Goal: Information Seeking & Learning: Learn about a topic

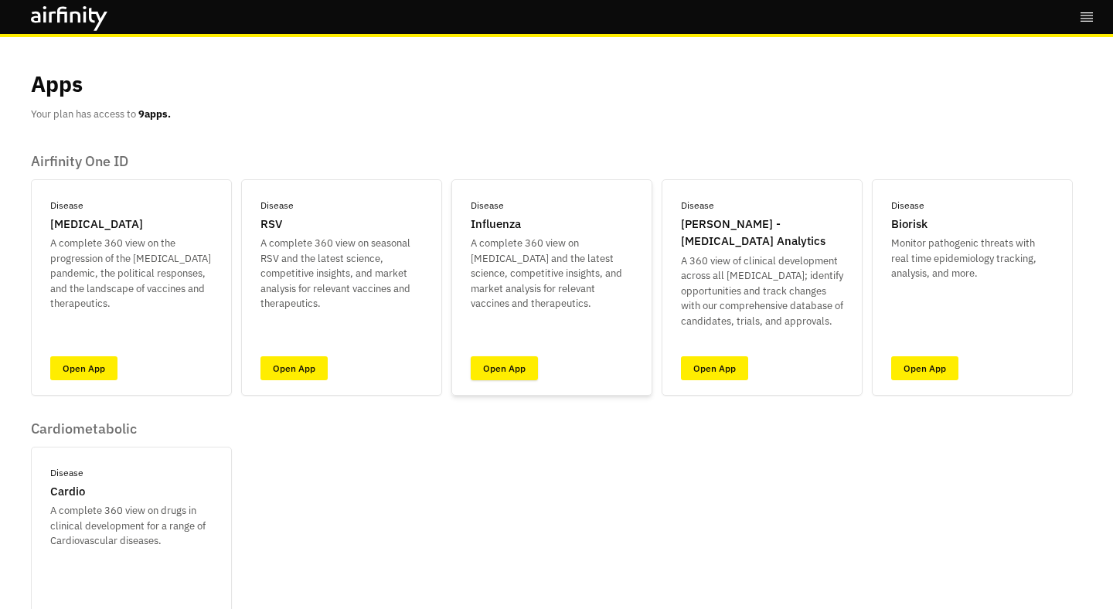
click at [523, 366] on link "Open App" at bounding box center [504, 368] width 67 height 24
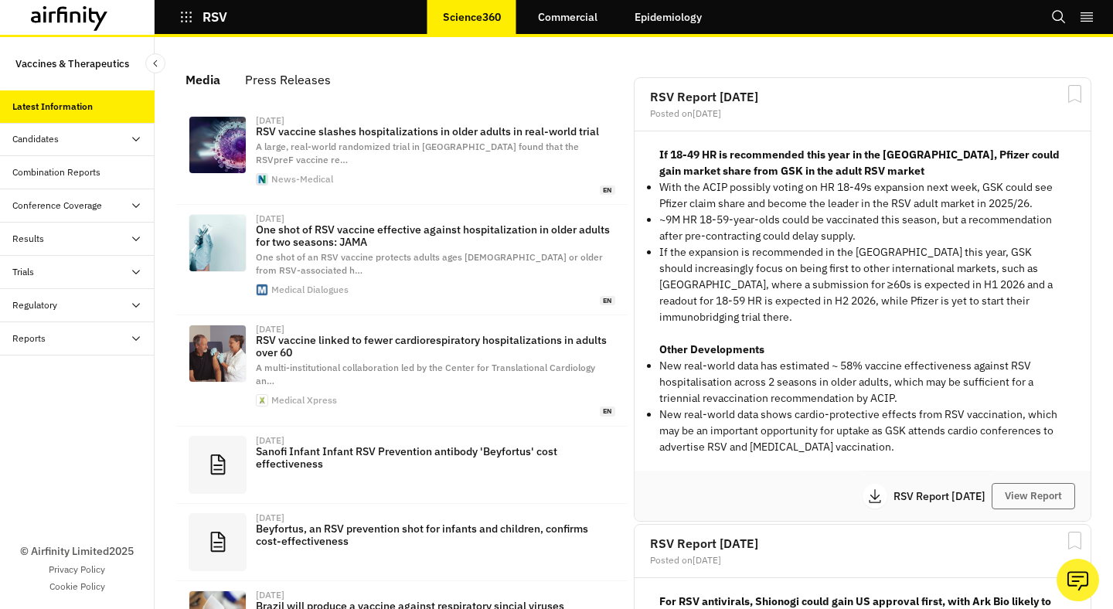
click at [298, 73] on div "Press Releases" at bounding box center [288, 79] width 86 height 23
